Goal: Task Accomplishment & Management: Use online tool/utility

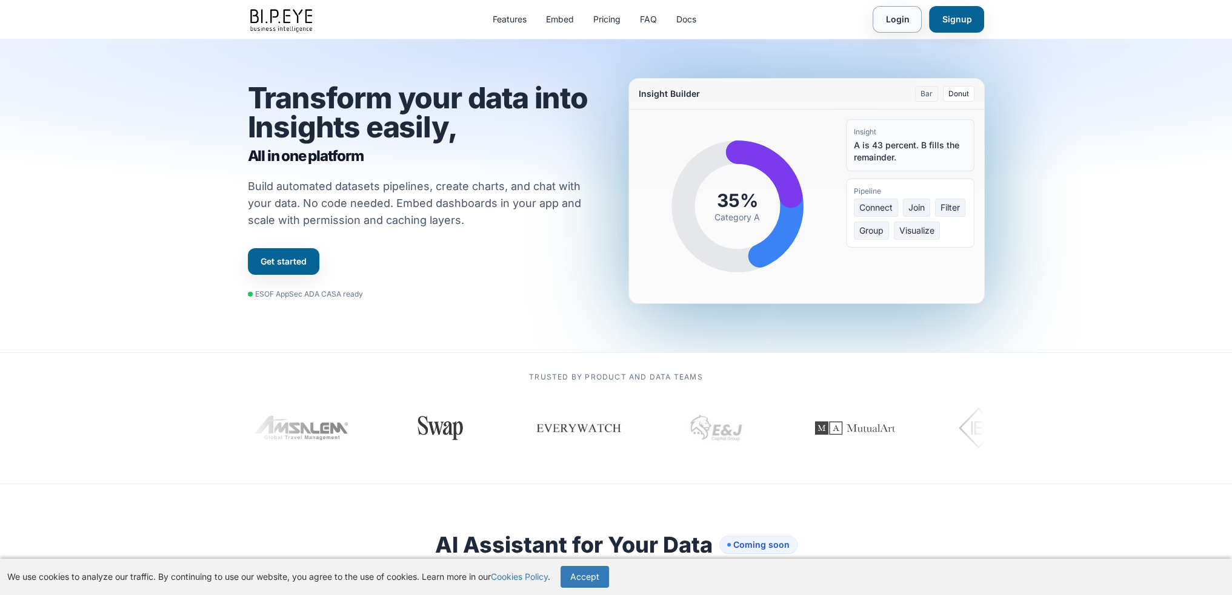
click at [899, 22] on link "Login" at bounding box center [896, 19] width 49 height 27
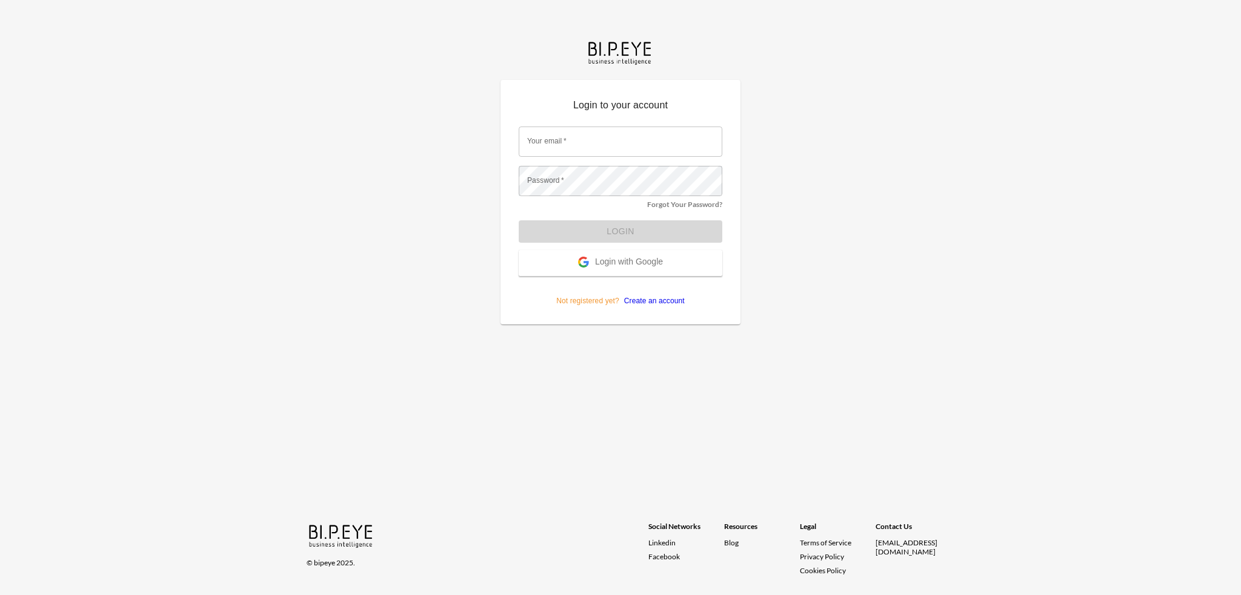
click at [632, 154] on input "Your email   *" at bounding box center [621, 142] width 204 height 30
click at [880, 230] on div "Login to your account Your email   * Your email   * Password   * Password   * F…" at bounding box center [620, 297] width 1241 height 595
click at [613, 265] on span "Login with Google" at bounding box center [629, 263] width 68 height 12
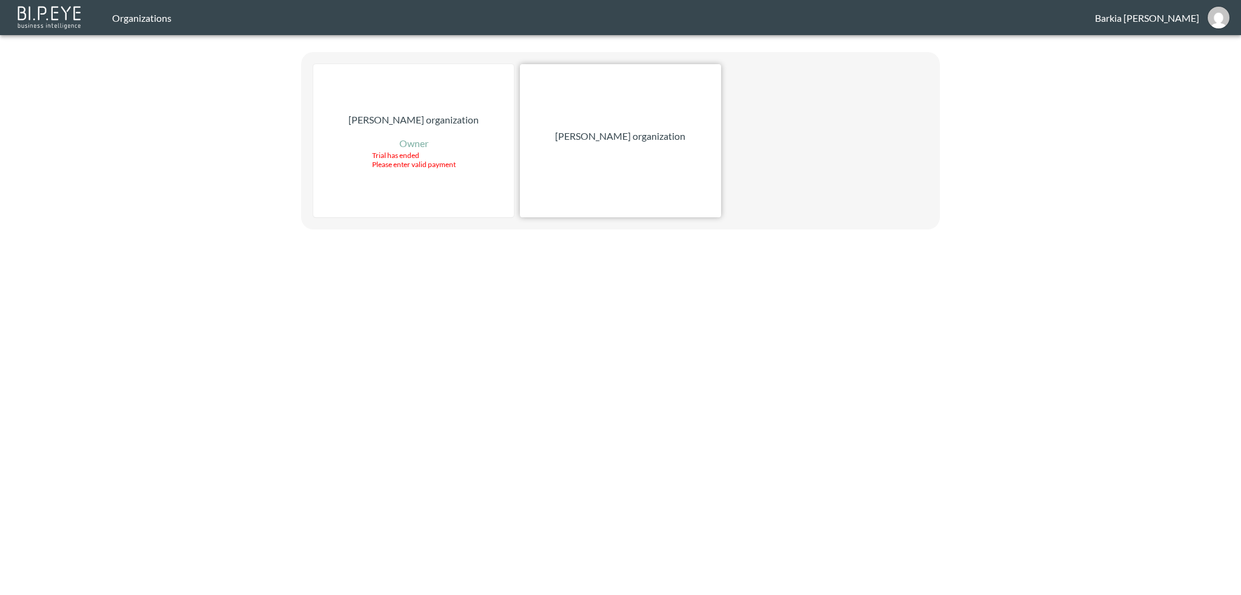
click at [626, 151] on div "Zach Bailet organization" at bounding box center [620, 140] width 201 height 153
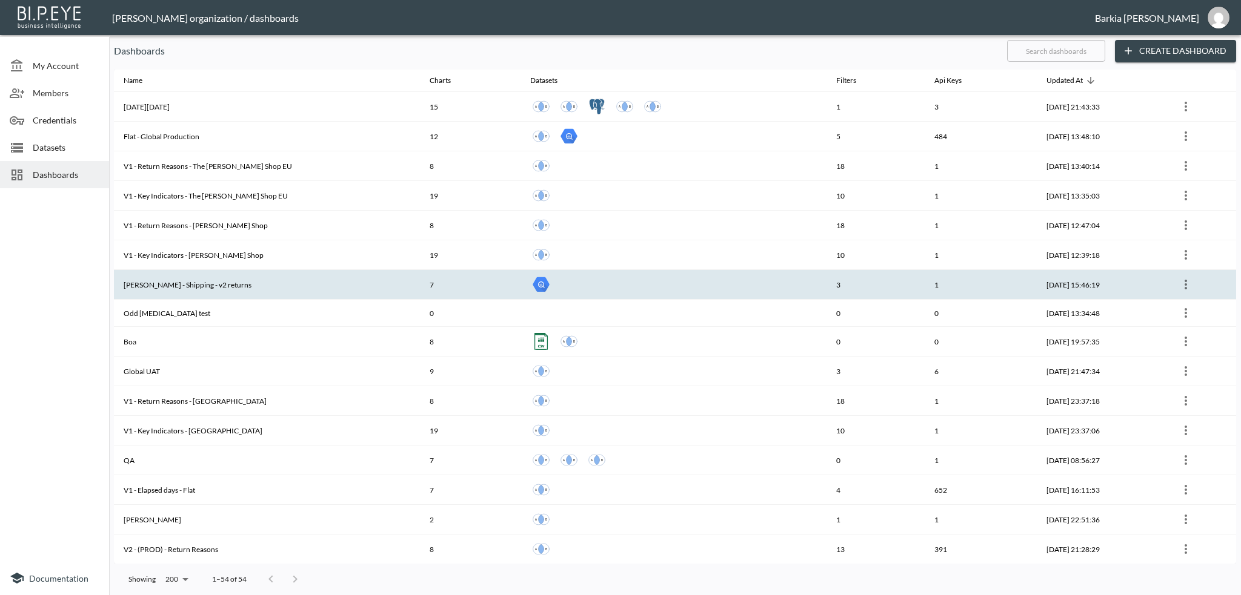
click at [242, 284] on th "Barkia - James - Shipping - v2 returns" at bounding box center [267, 285] width 306 height 30
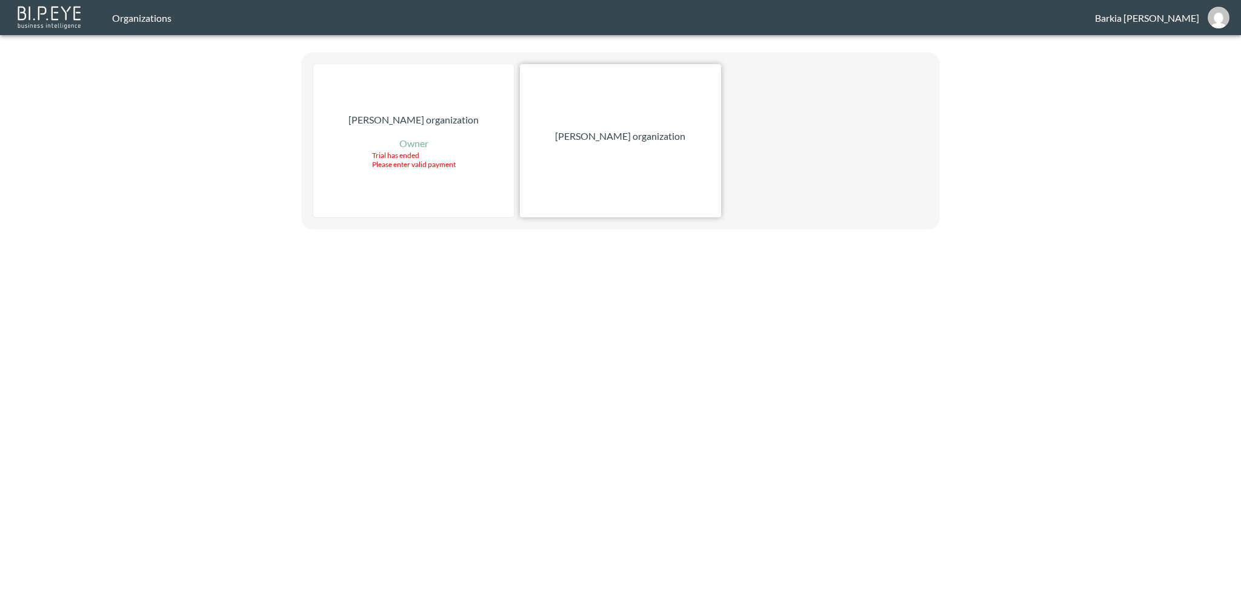
click at [591, 145] on div "[PERSON_NAME] organization" at bounding box center [620, 140] width 201 height 153
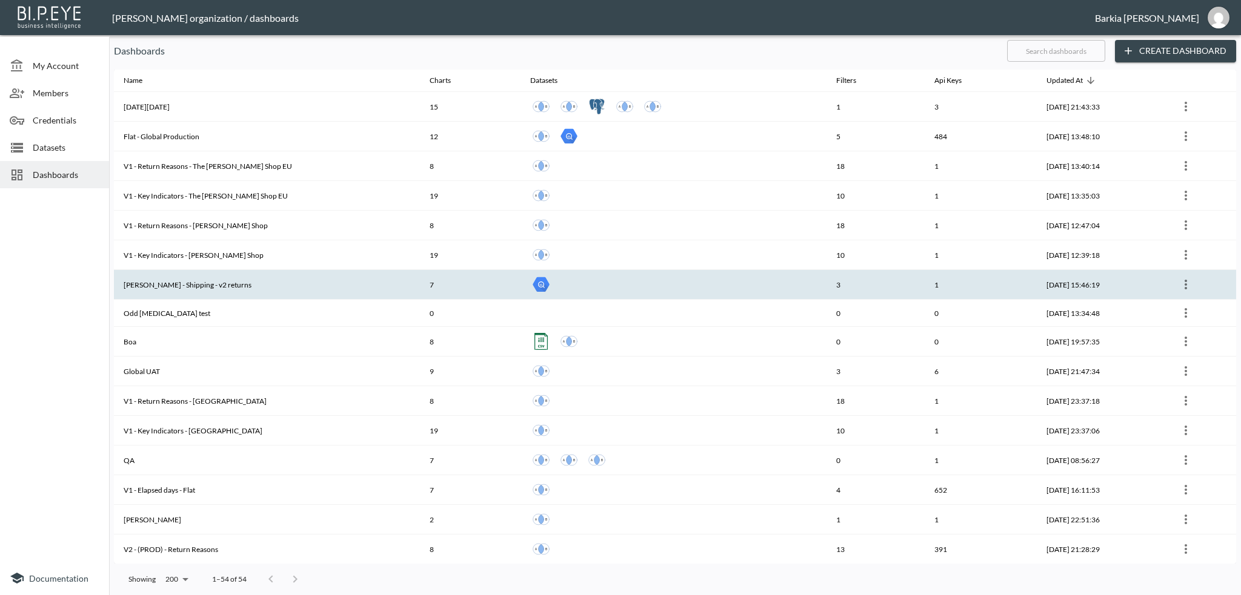
click at [346, 285] on th "[PERSON_NAME] - Shipping - v2 returns" at bounding box center [267, 285] width 306 height 30
